Goal: Check status

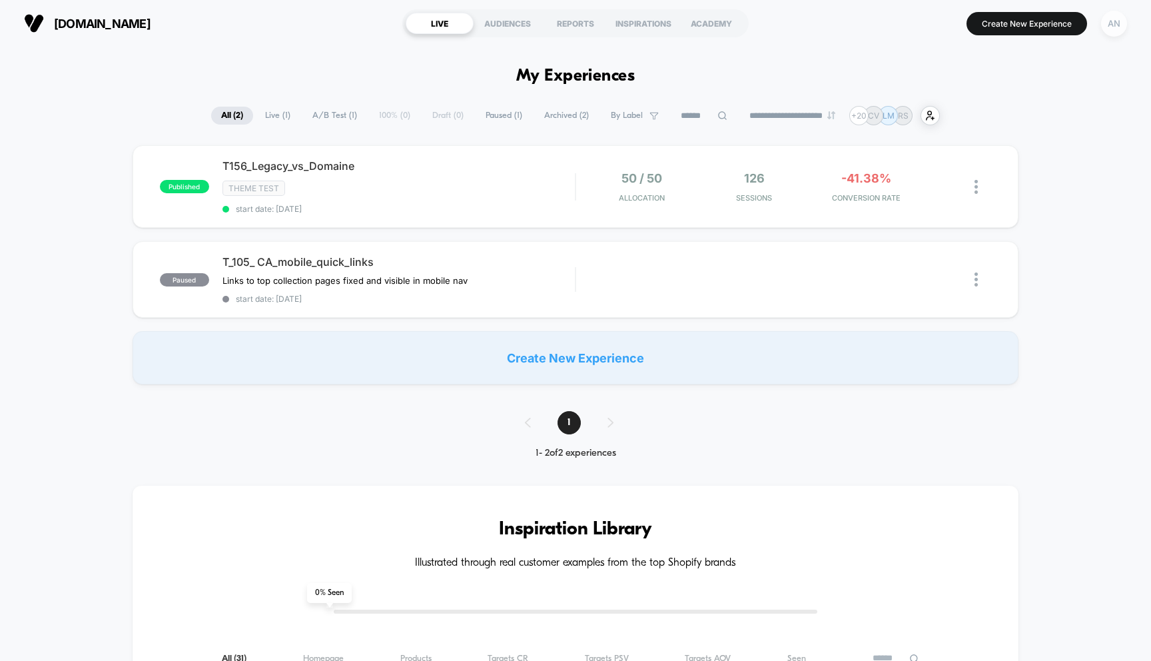
click at [1111, 28] on div "AN" at bounding box center [1114, 24] width 26 height 26
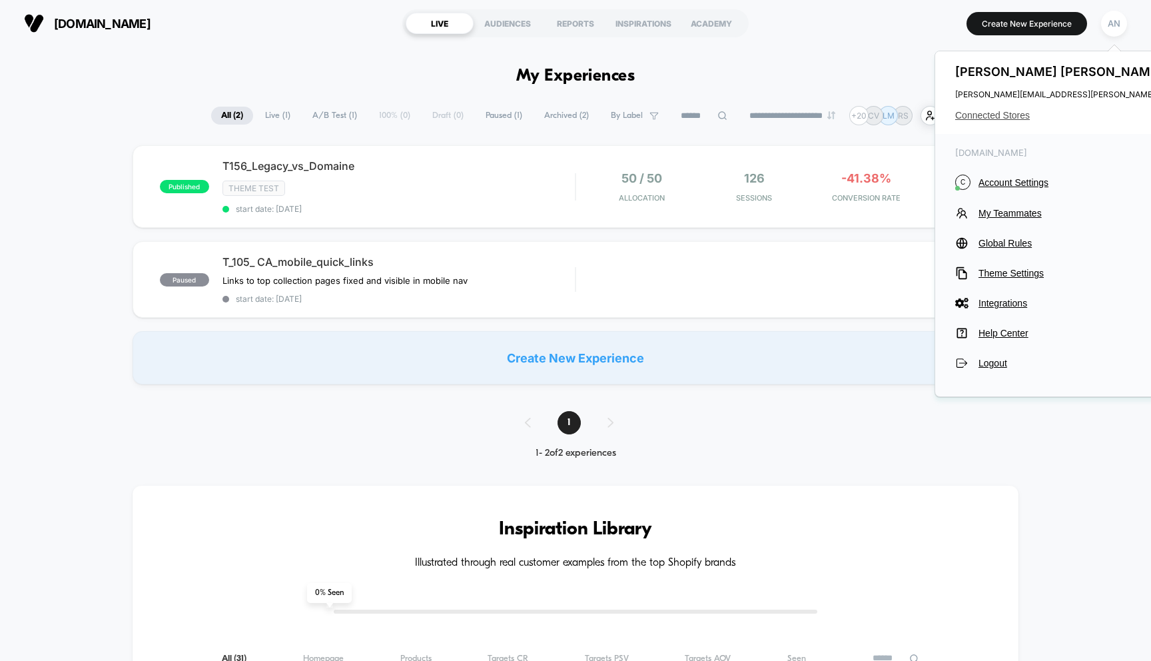
click at [1006, 115] on span "Connected Stores" at bounding box center [1087, 115] width 264 height 11
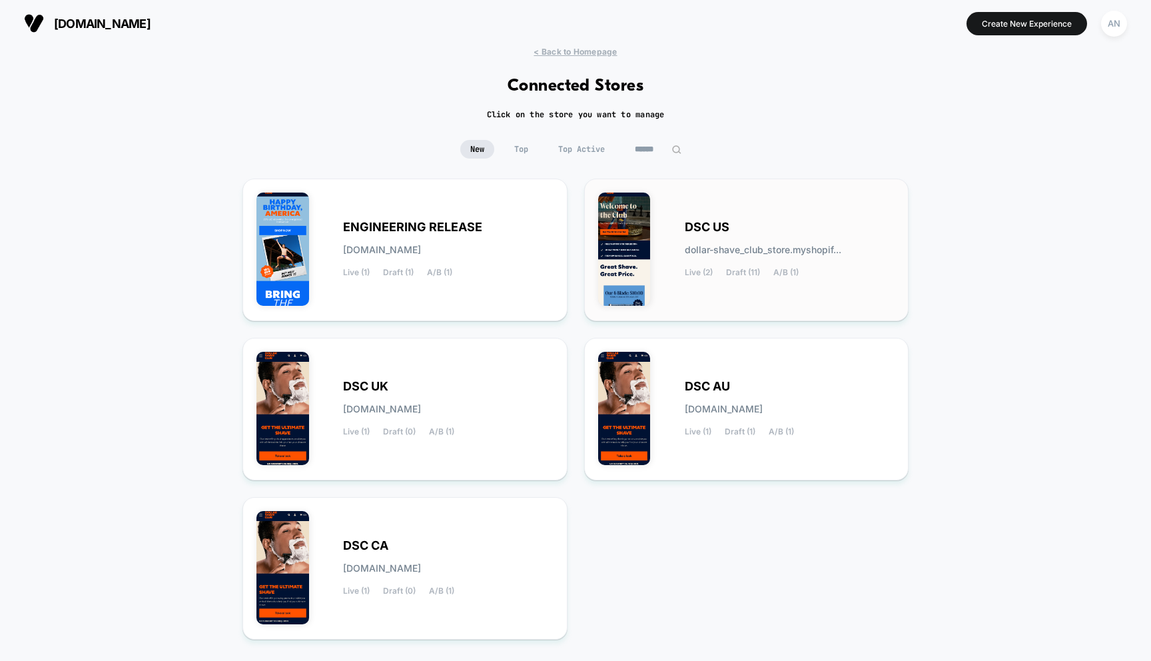
click at [735, 218] on div "DSC US dollar-shave_club_store.myshopif... Live (2) Draft (11) A/B (1)" at bounding box center [746, 249] width 297 height 115
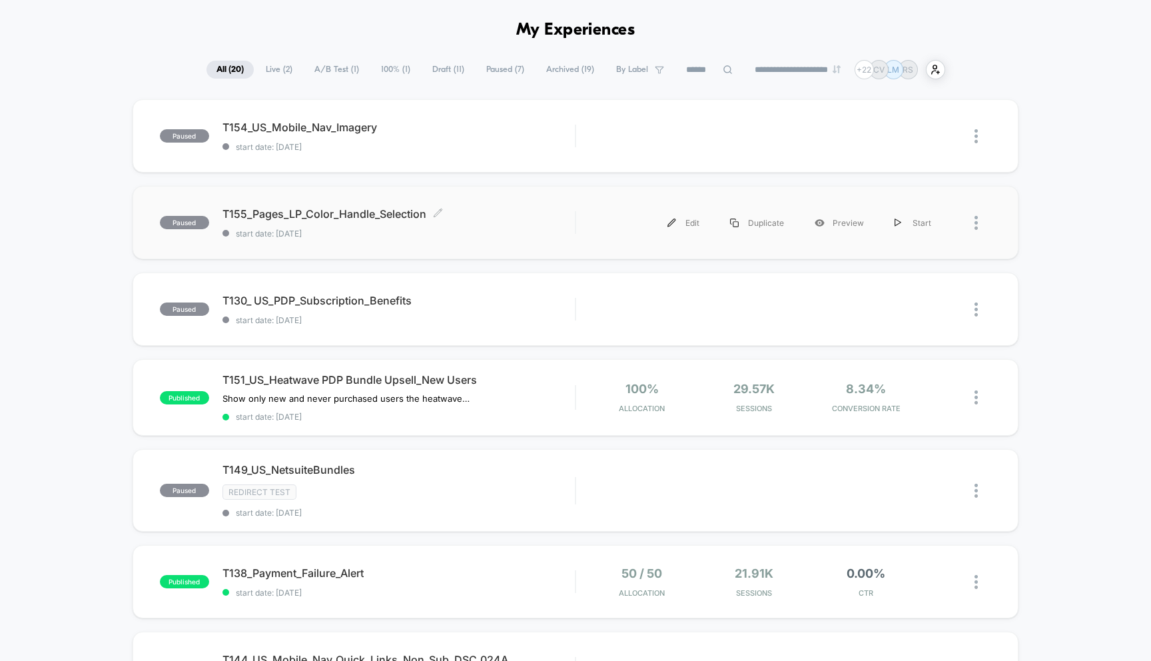
scroll to position [49, 0]
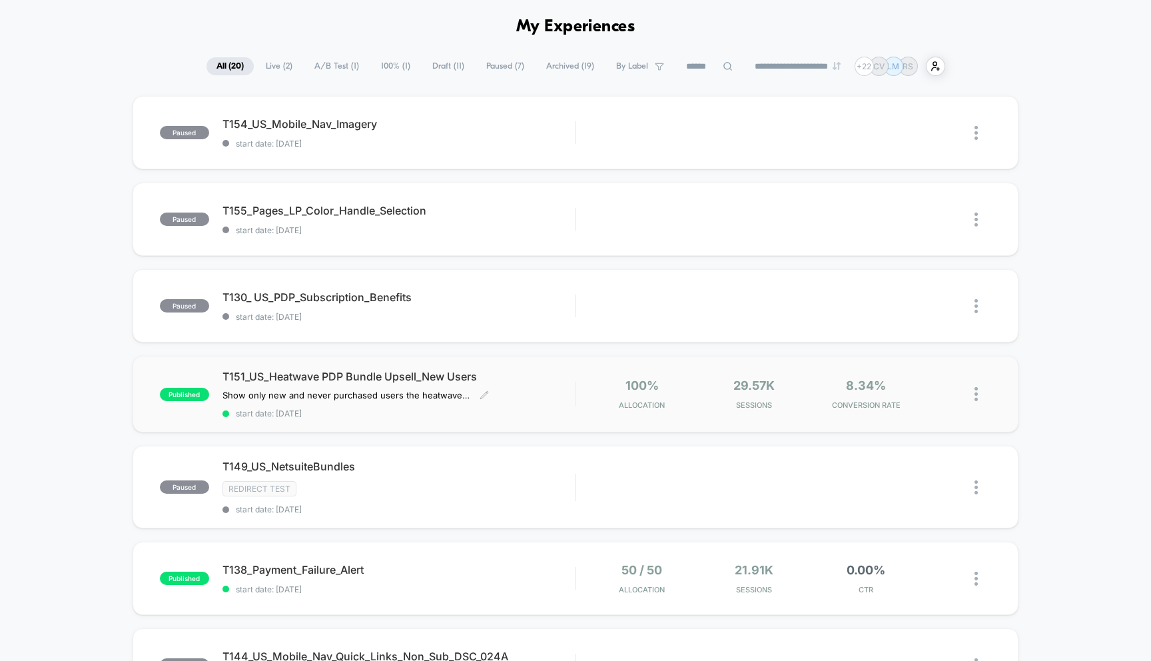
click at [416, 380] on span "T151_US_Heatwave PDP Bundle Upsell_New Users" at bounding box center [398, 376] width 353 height 13
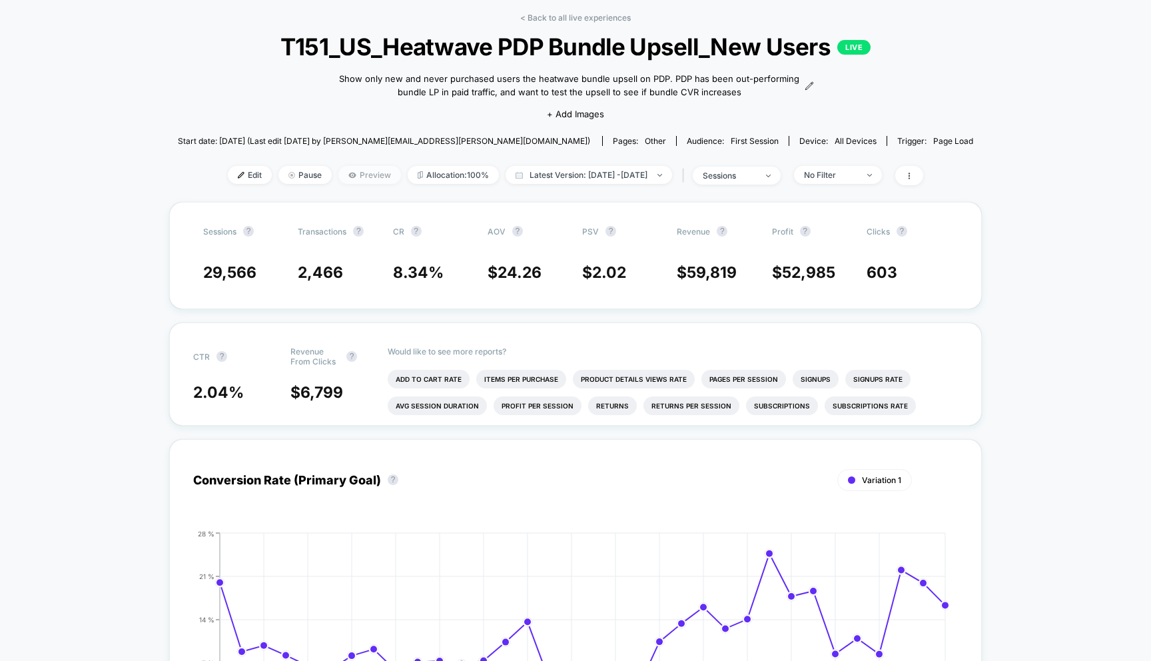
scroll to position [161, 0]
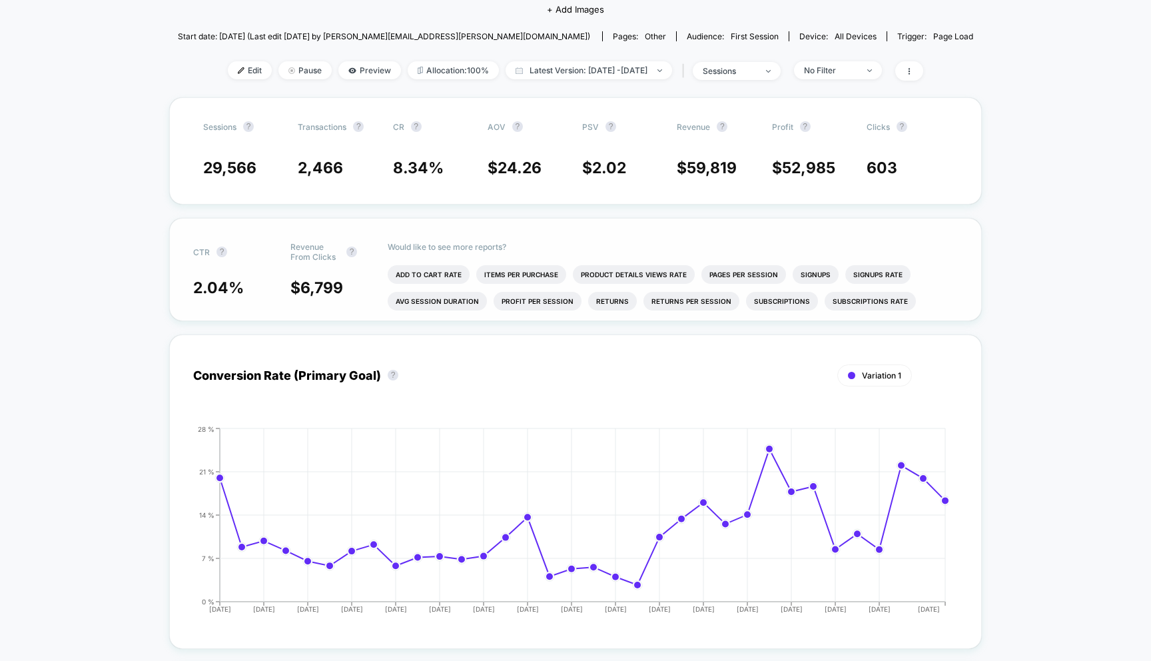
click at [340, 295] on span "6,799" at bounding box center [321, 287] width 43 height 19
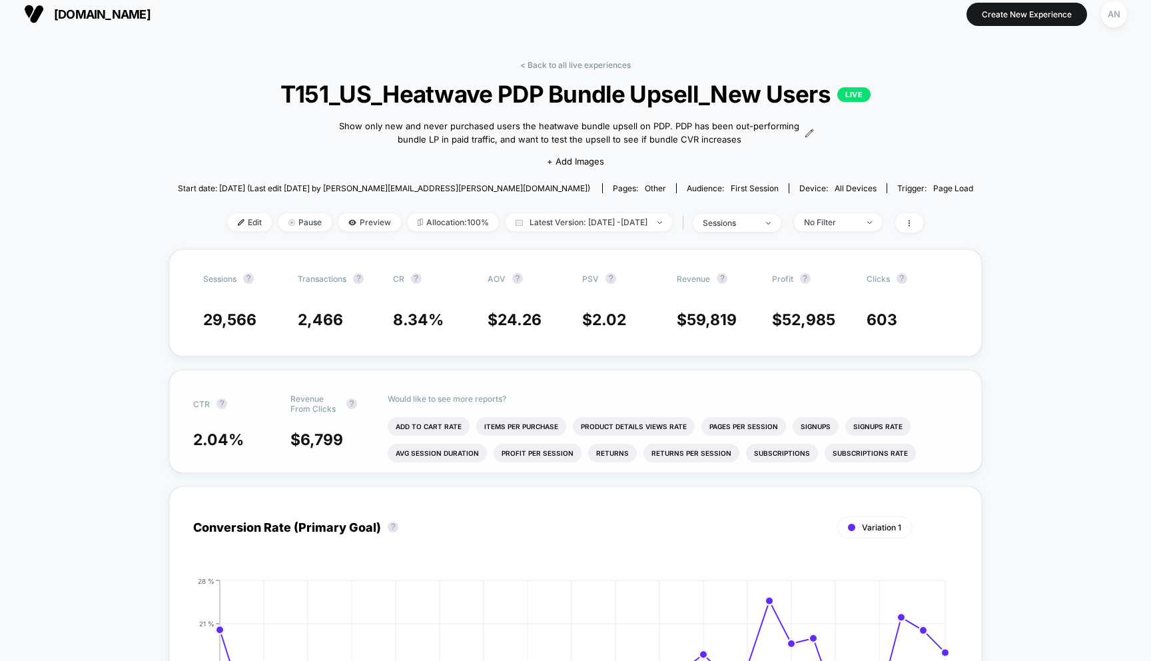
scroll to position [0, 0]
